Goal: Transaction & Acquisition: Download file/media

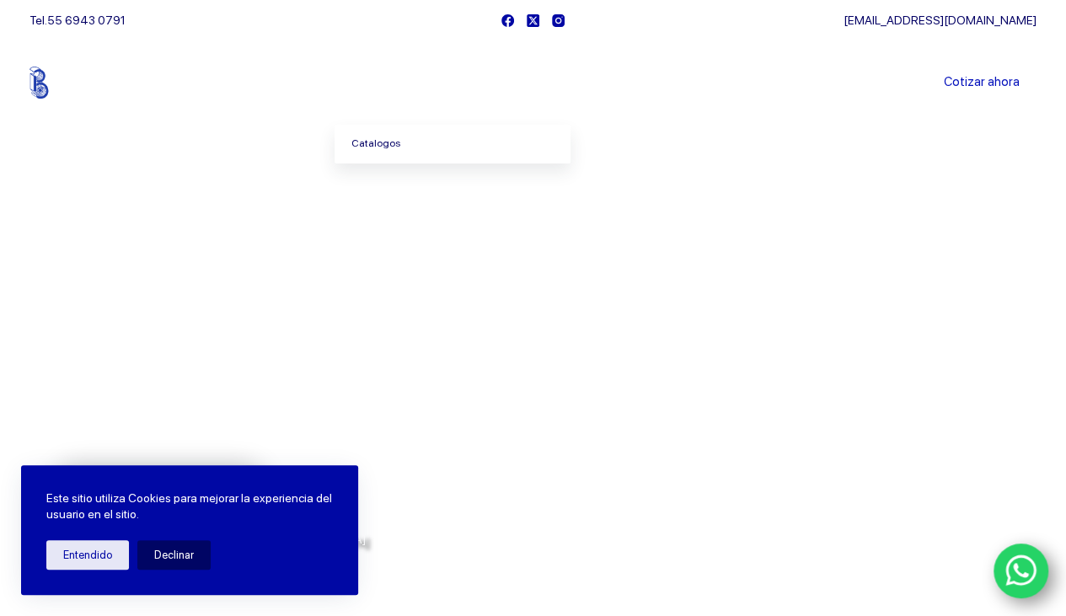
click at [366, 142] on link "Catalogos" at bounding box center [453, 144] width 236 height 39
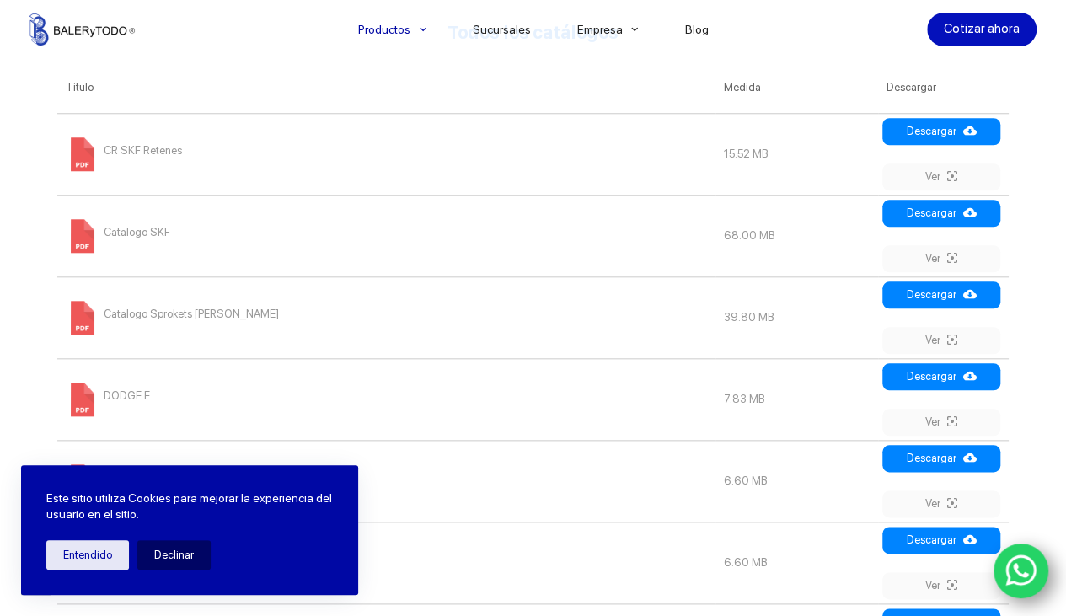
scroll to position [710, 0]
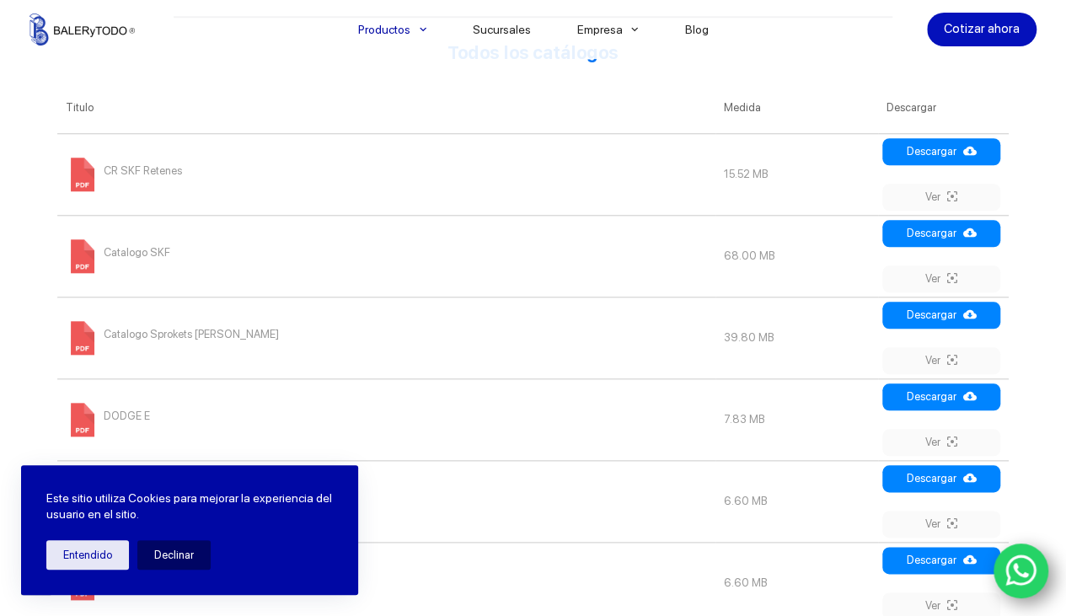
click at [129, 166] on span "CR SKF Retenes" at bounding box center [143, 171] width 78 height 27
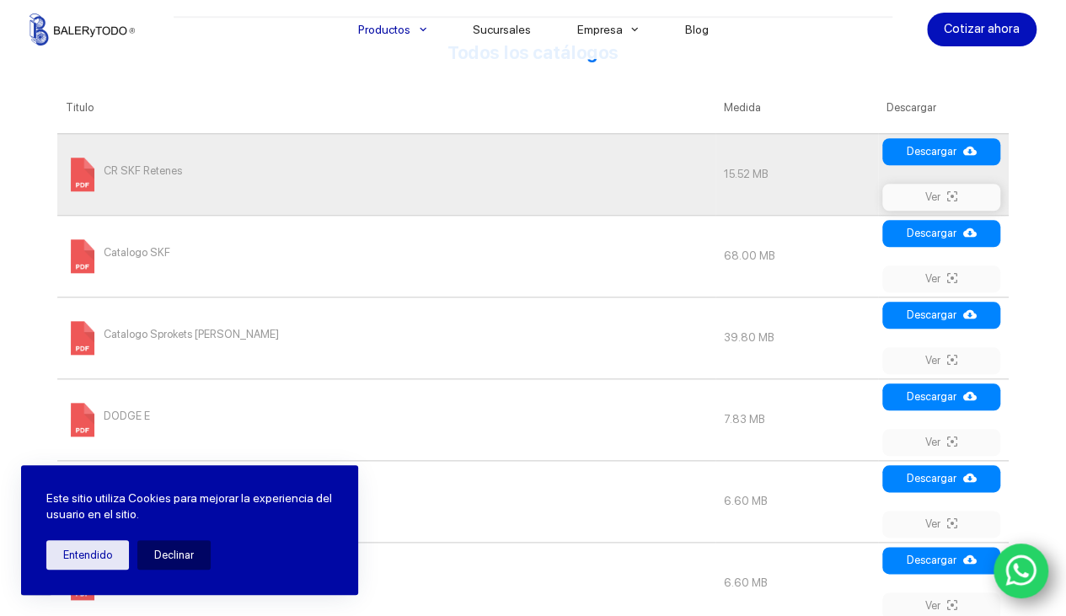
click at [936, 191] on link "Ver" at bounding box center [942, 197] width 118 height 27
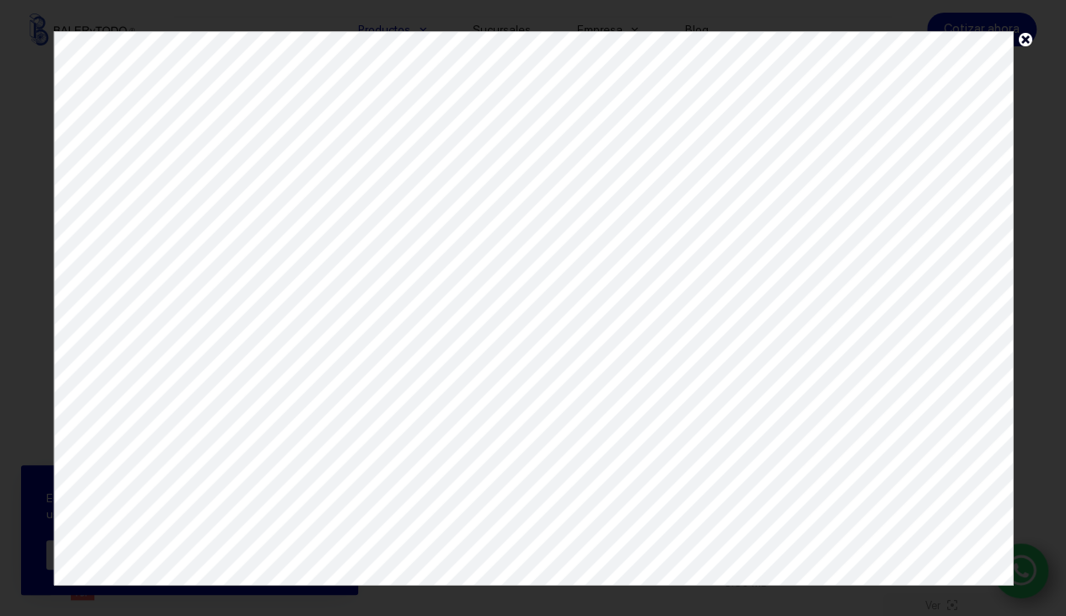
scroll to position [0, 0]
